Goal: Transaction & Acquisition: Download file/media

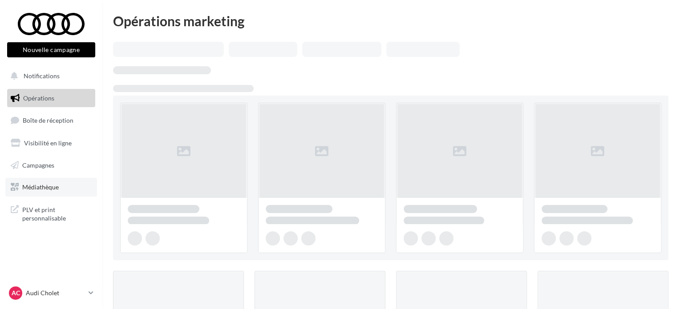
click at [37, 187] on span "Médiathèque" at bounding box center [40, 187] width 36 height 8
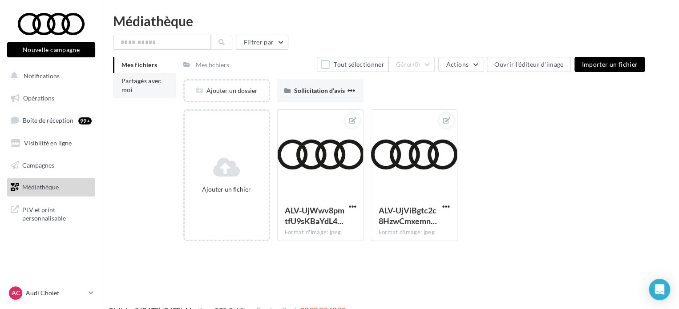
click at [144, 84] on span "Partagés avec moi" at bounding box center [141, 85] width 40 height 16
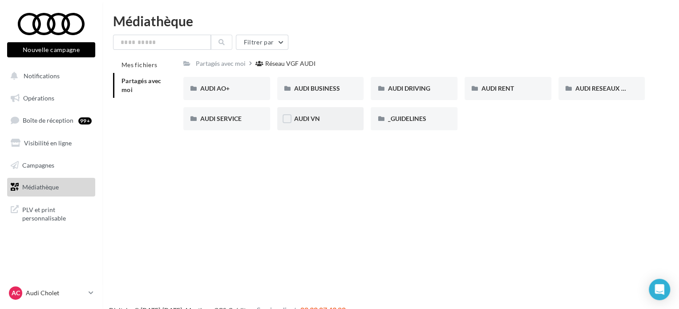
click at [326, 116] on div "AUDI VN" at bounding box center [320, 118] width 53 height 9
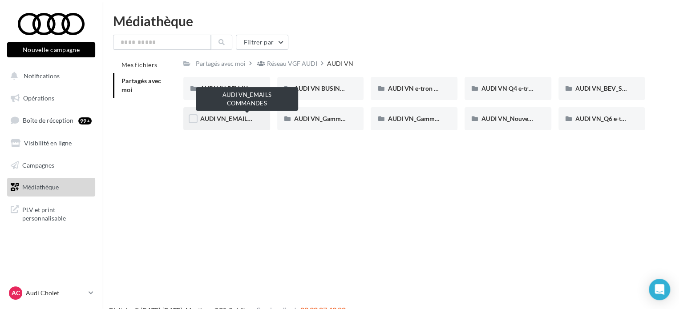
click at [229, 121] on span "AUDI VN_EMAILS COMMANDES" at bounding box center [246, 119] width 93 height 8
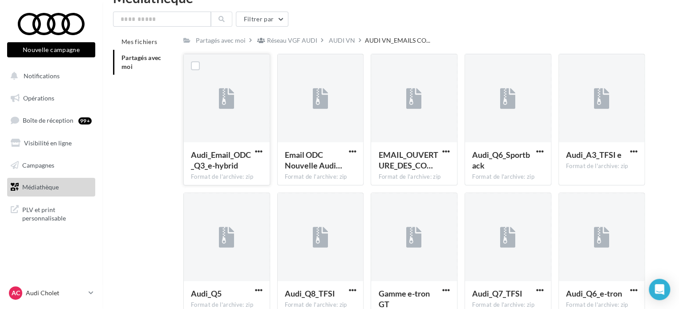
scroll to position [44, 0]
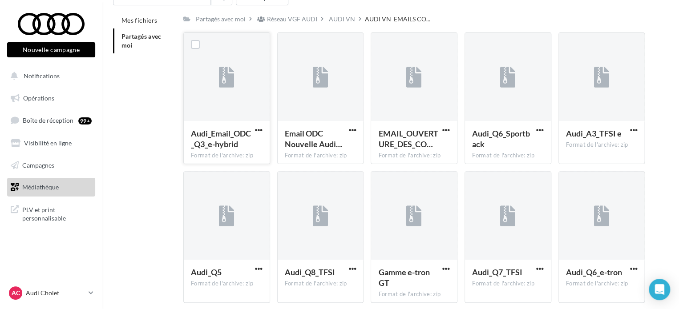
click at [263, 127] on button "button" at bounding box center [258, 130] width 11 height 9
click at [229, 148] on button "Télécharger" at bounding box center [219, 147] width 89 height 23
click at [350, 129] on span "button" at bounding box center [352, 130] width 8 height 8
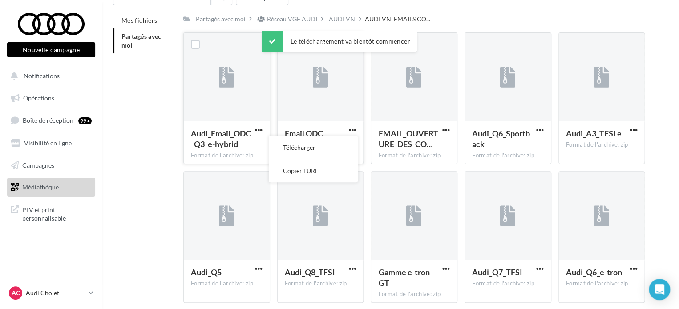
click at [325, 147] on button "Télécharger" at bounding box center [313, 147] width 89 height 23
